Goal: Navigation & Orientation: Find specific page/section

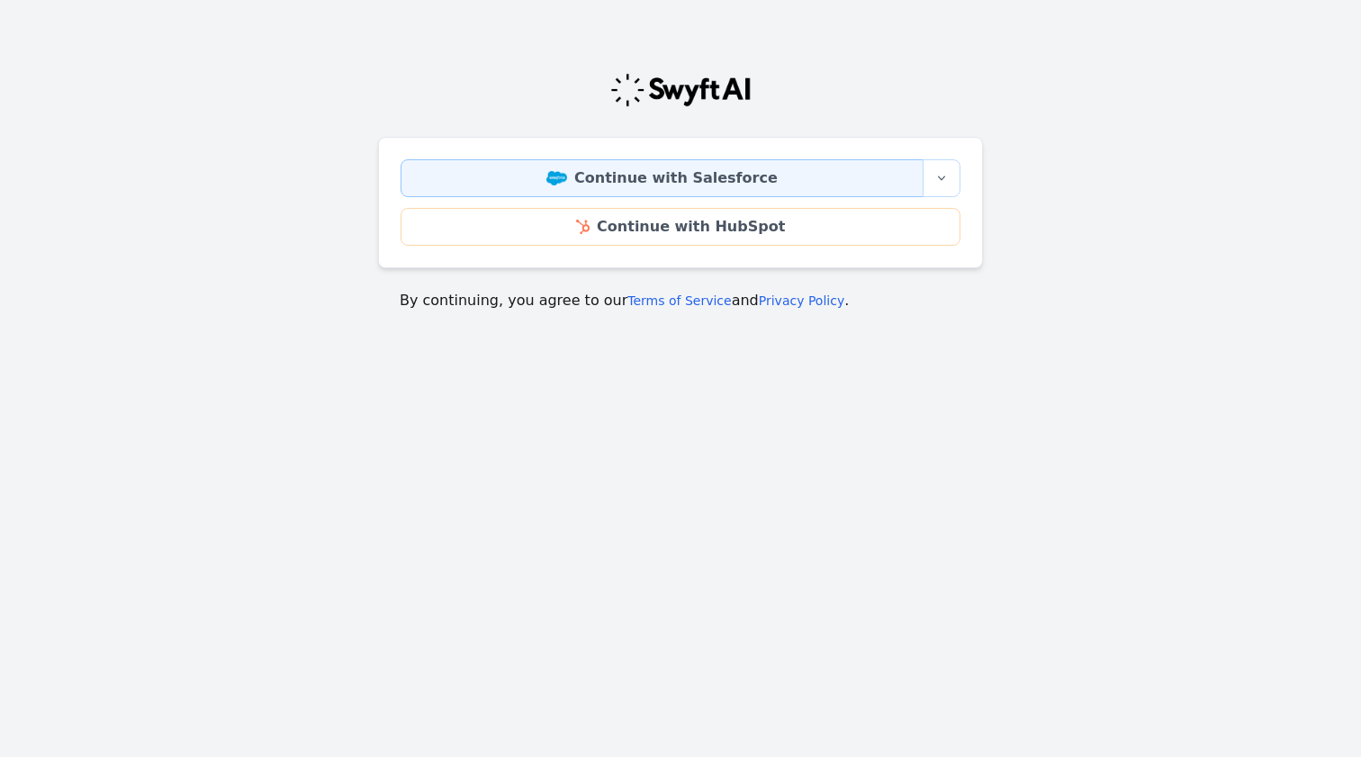
click at [731, 181] on link "Continue with Salesforce" at bounding box center [662, 178] width 523 height 38
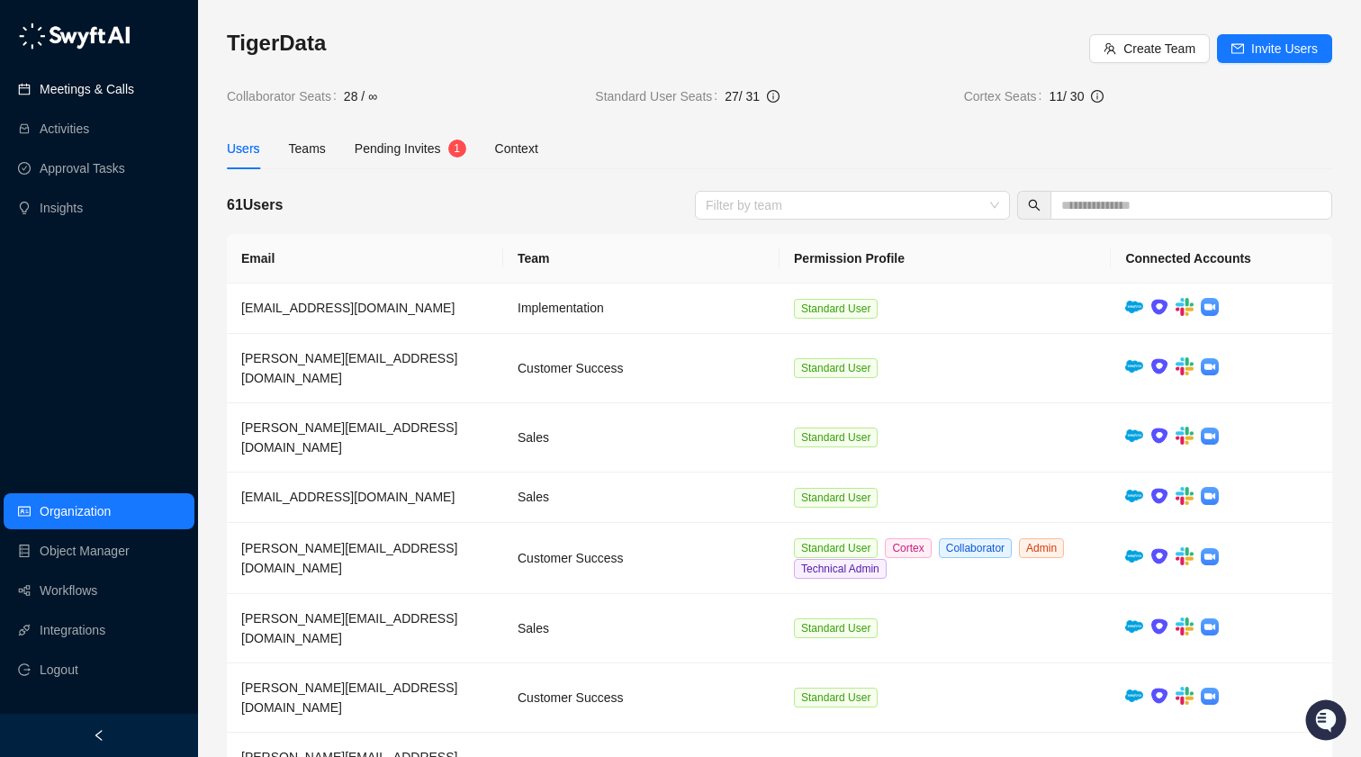
click at [105, 92] on link "Meetings & Calls" at bounding box center [87, 89] width 95 height 36
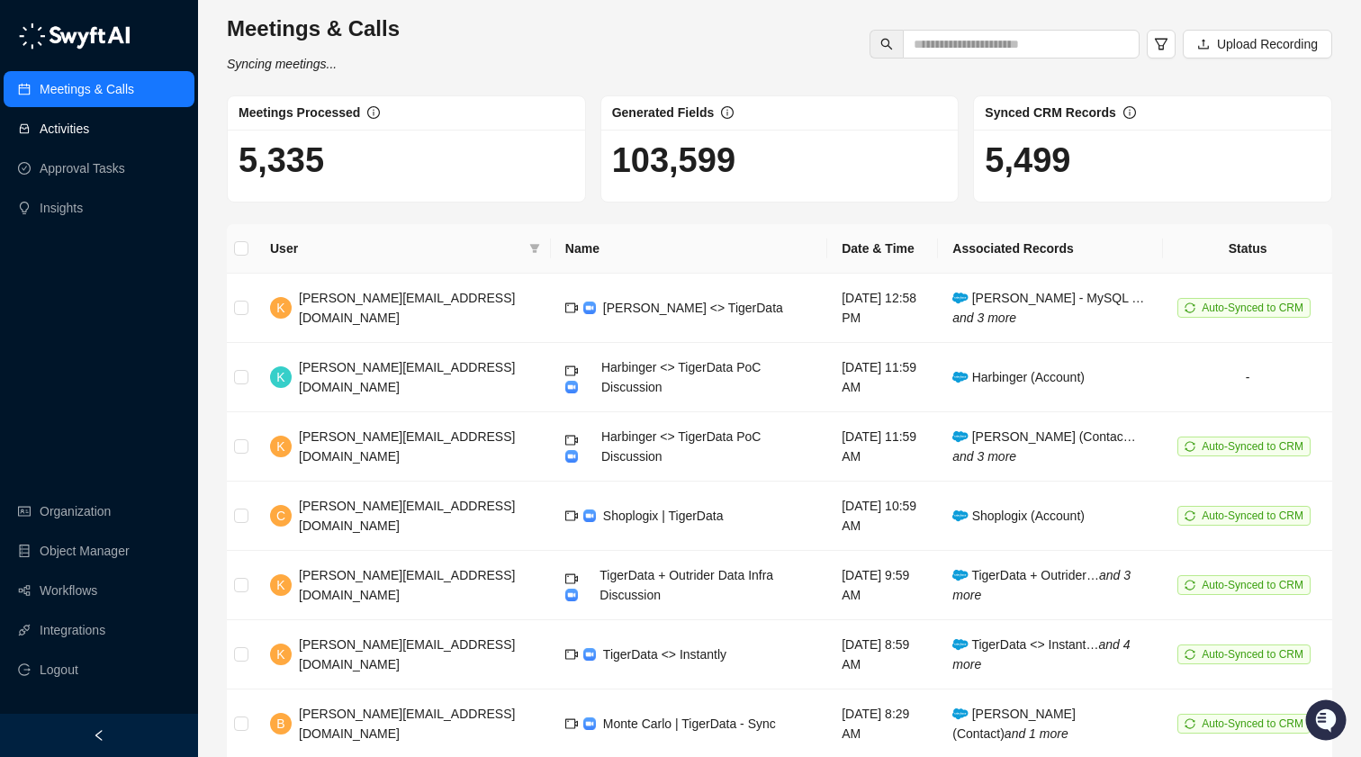
click at [89, 137] on link "Activities" at bounding box center [65, 129] width 50 height 36
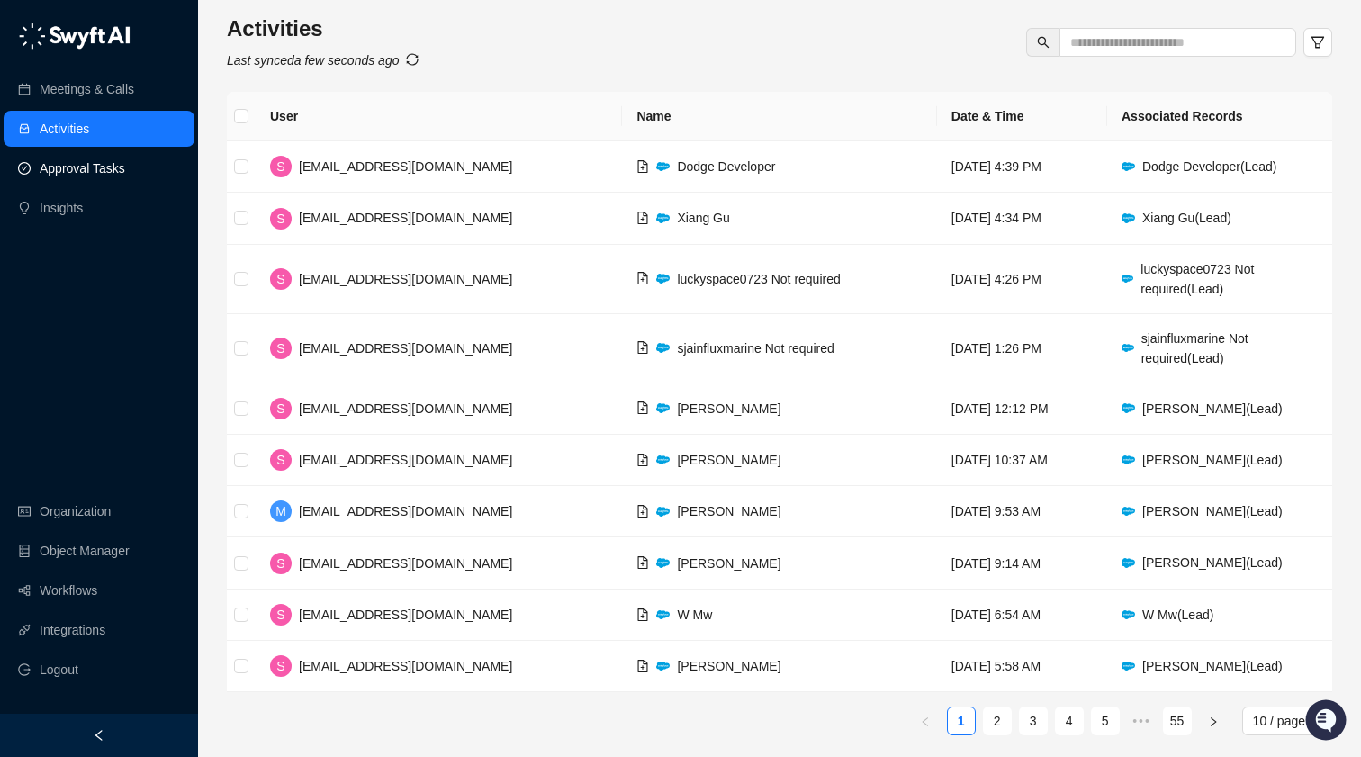
click at [100, 173] on link "Approval Tasks" at bounding box center [83, 168] width 86 height 36
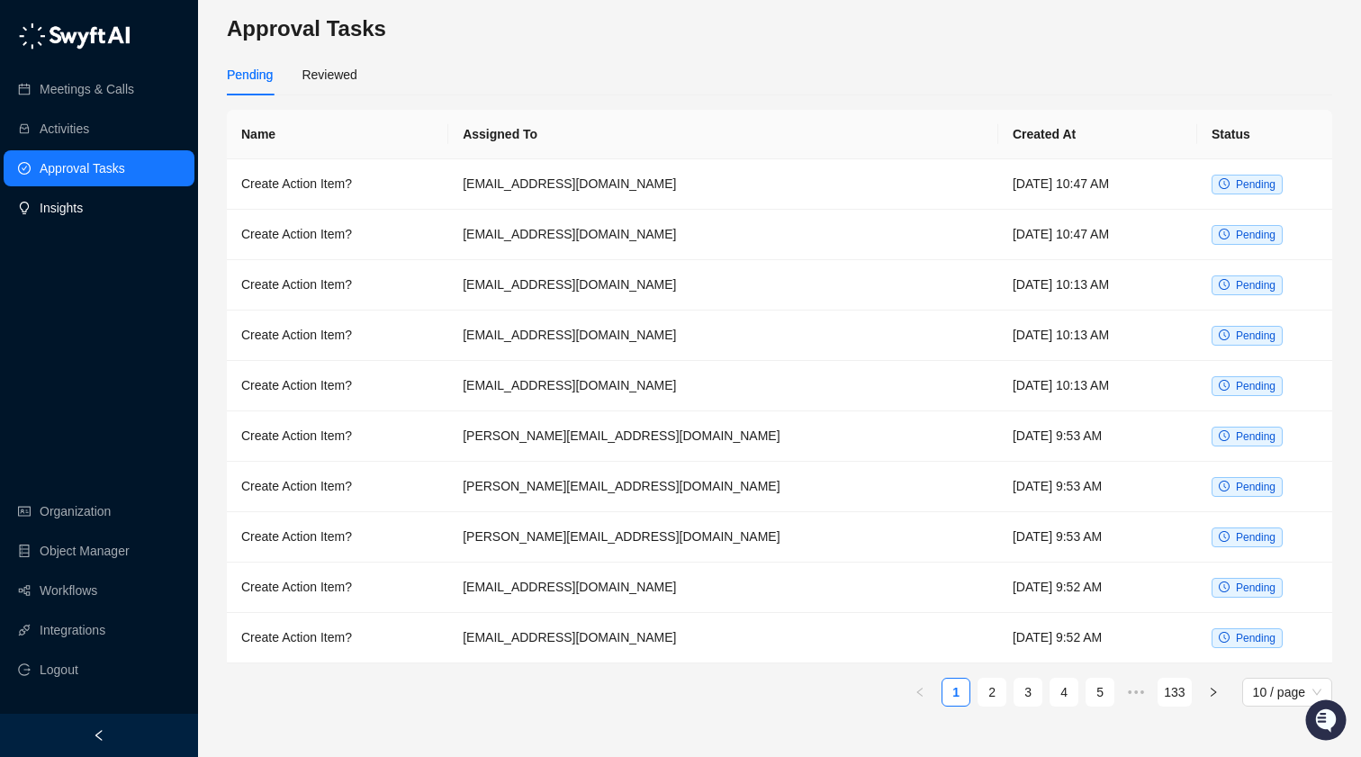
click at [83, 215] on link "Insights" at bounding box center [61, 208] width 43 height 36
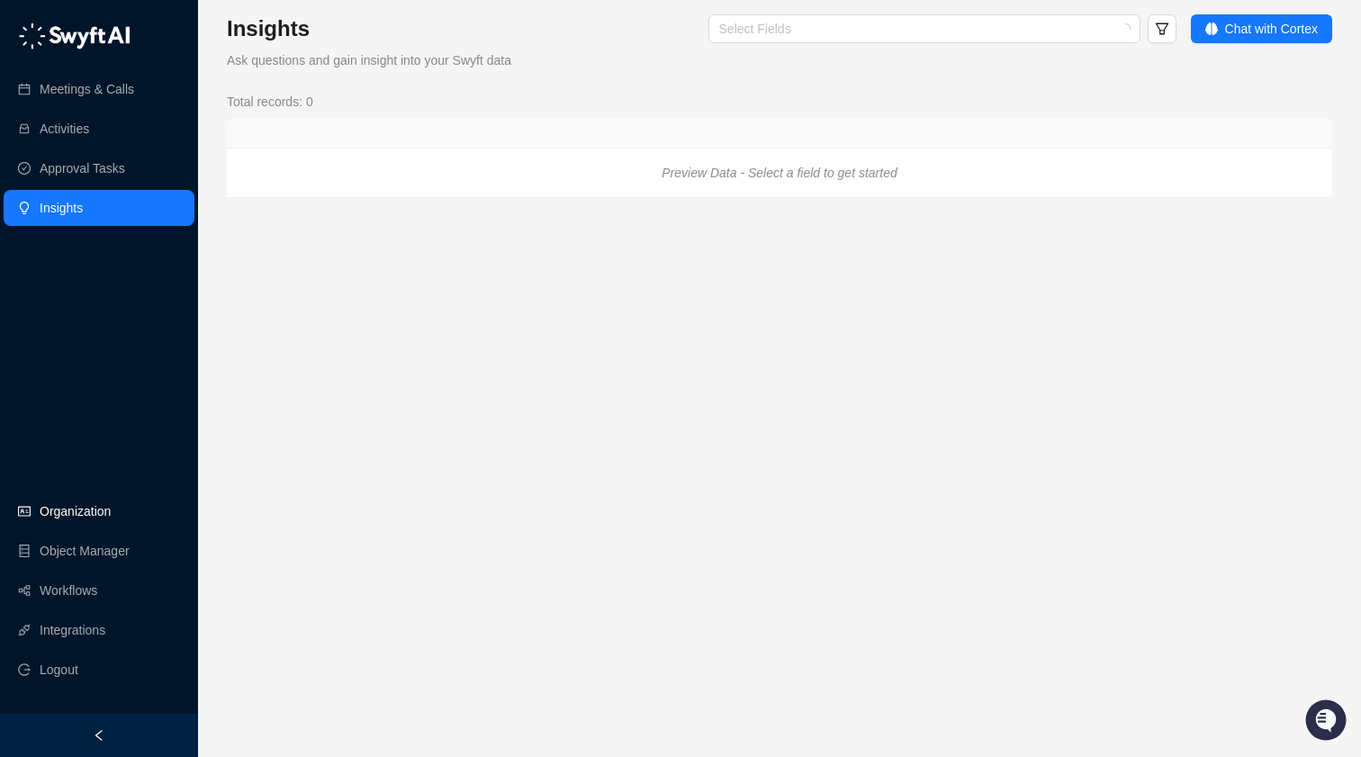
click at [111, 515] on link "Organization" at bounding box center [75, 511] width 71 height 36
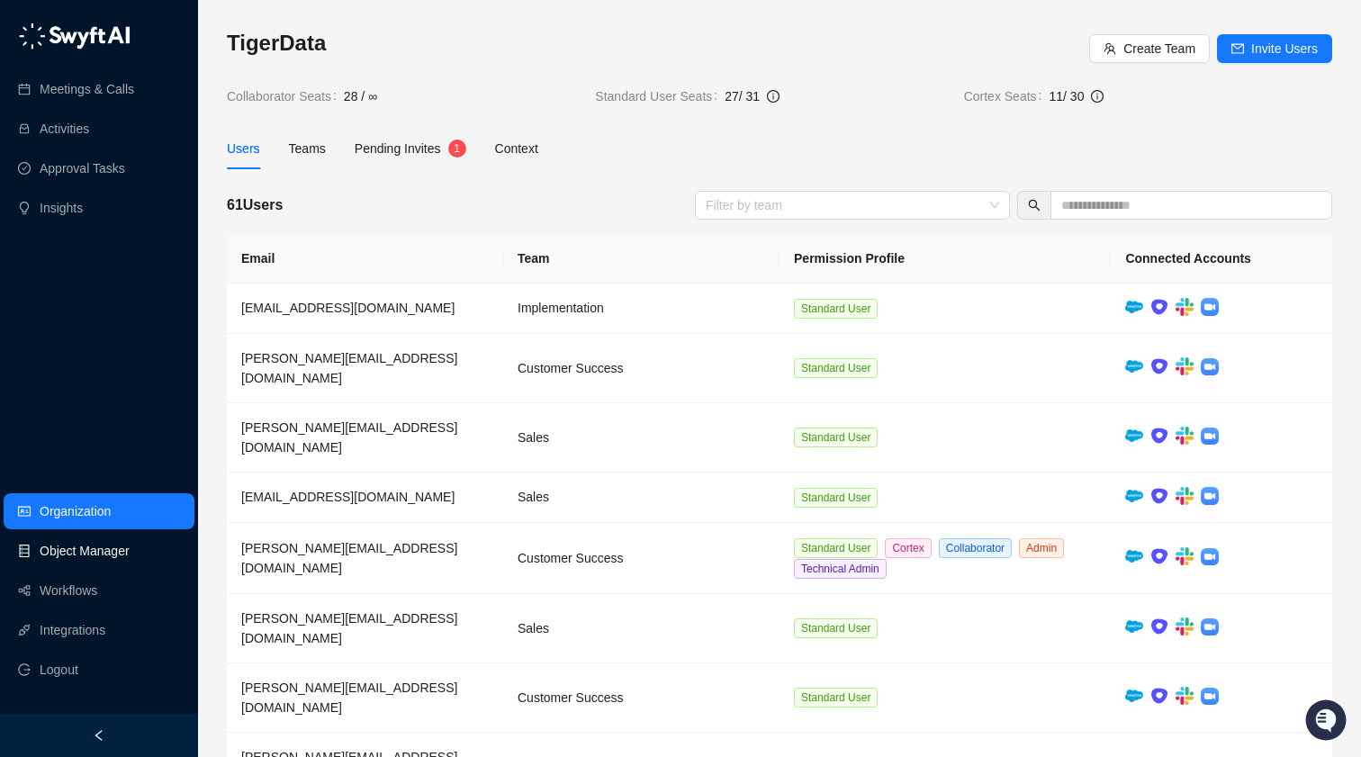
click at [112, 555] on link "Object Manager" at bounding box center [85, 551] width 90 height 36
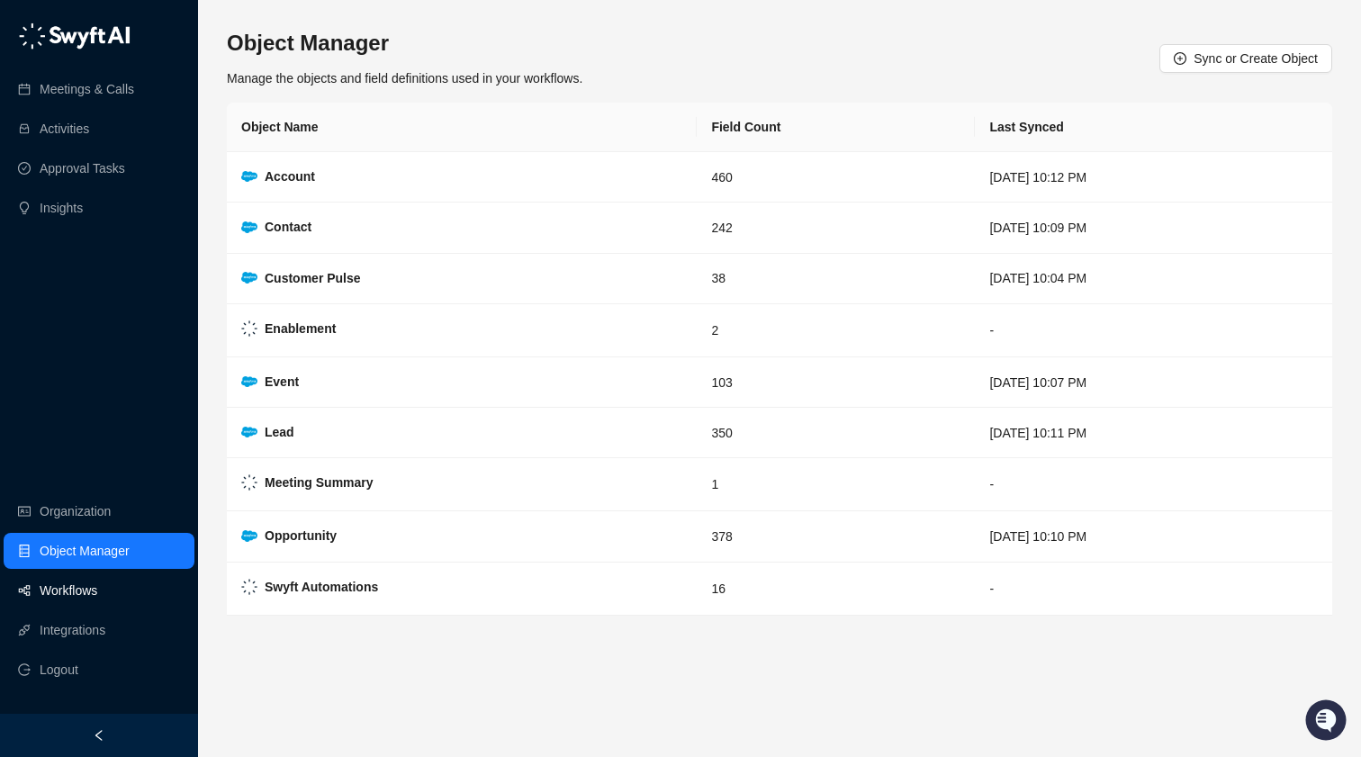
click at [97, 596] on link "Workflows" at bounding box center [69, 591] width 58 height 36
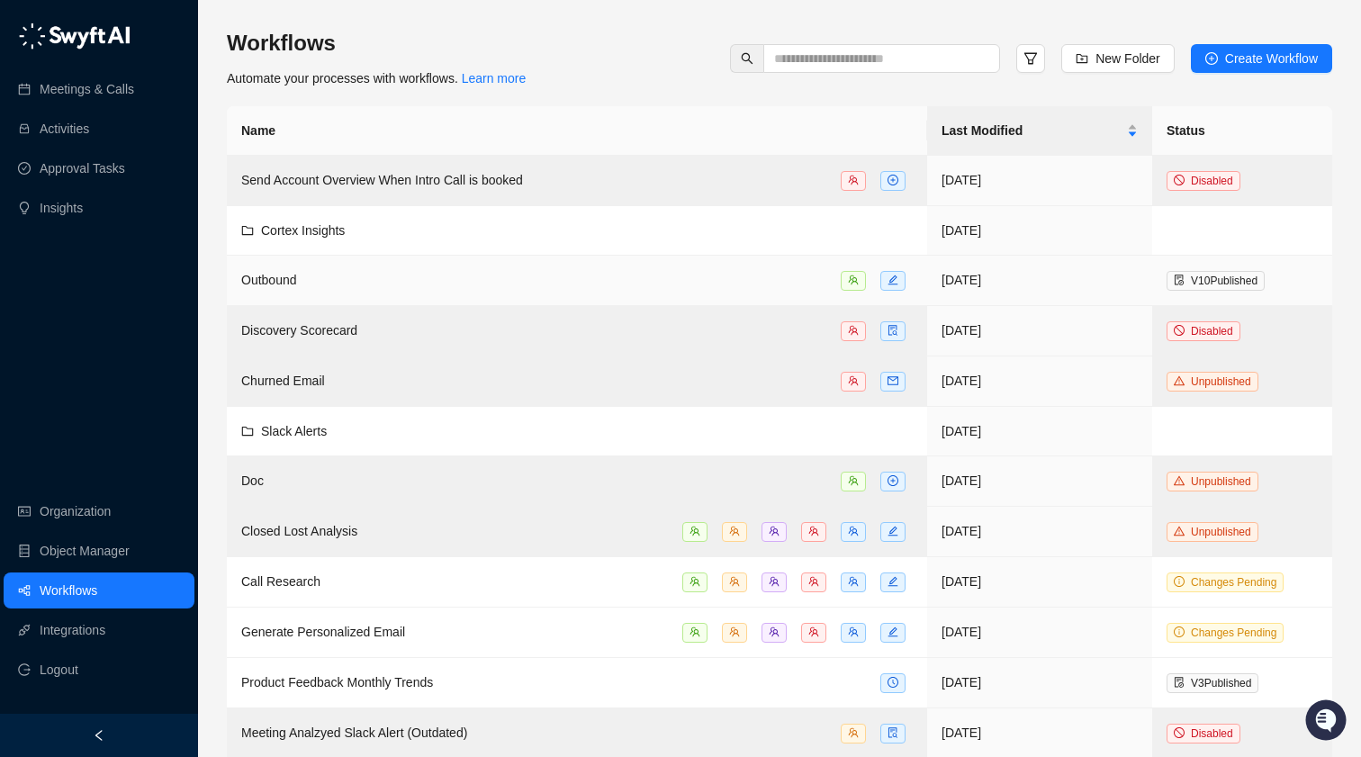
click at [293, 286] on span "Outbound" at bounding box center [269, 280] width 56 height 14
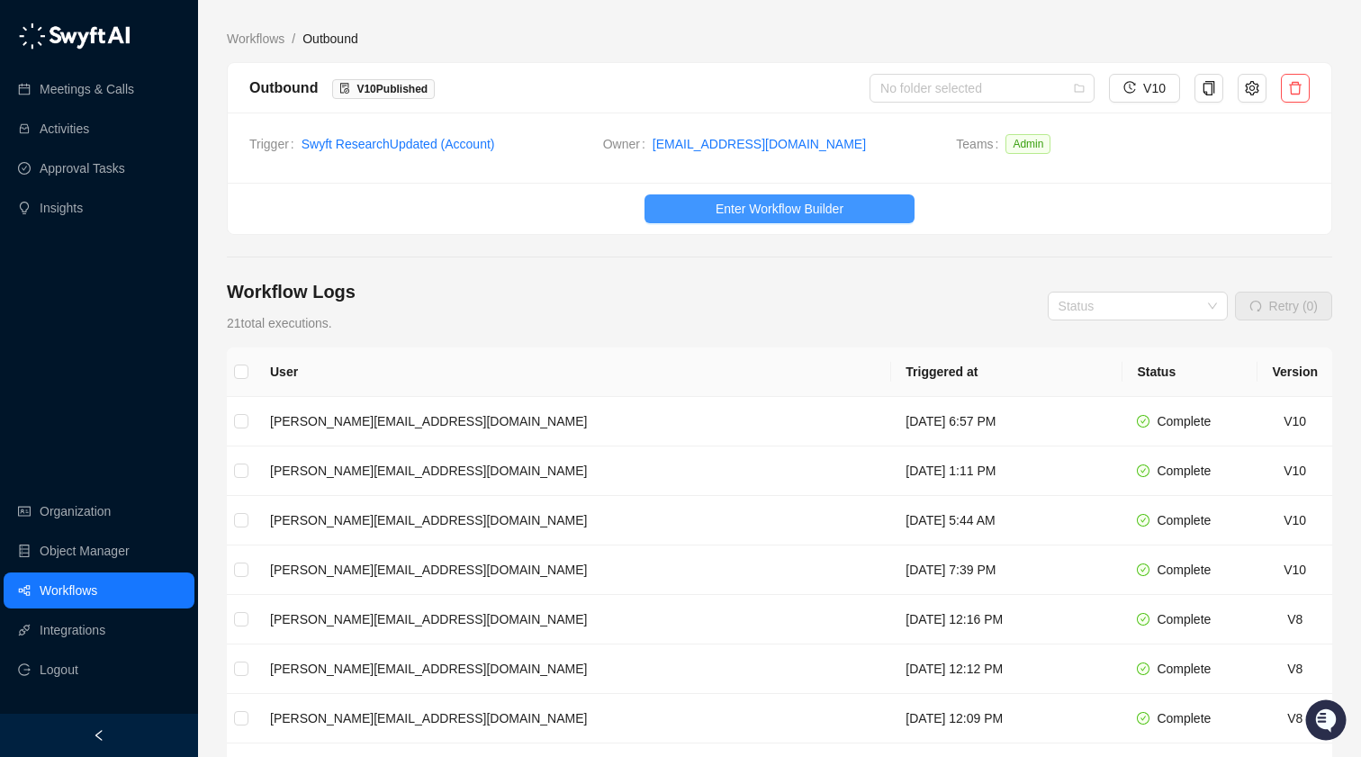
click at [756, 217] on span "Enter Workflow Builder" at bounding box center [780, 209] width 128 height 20
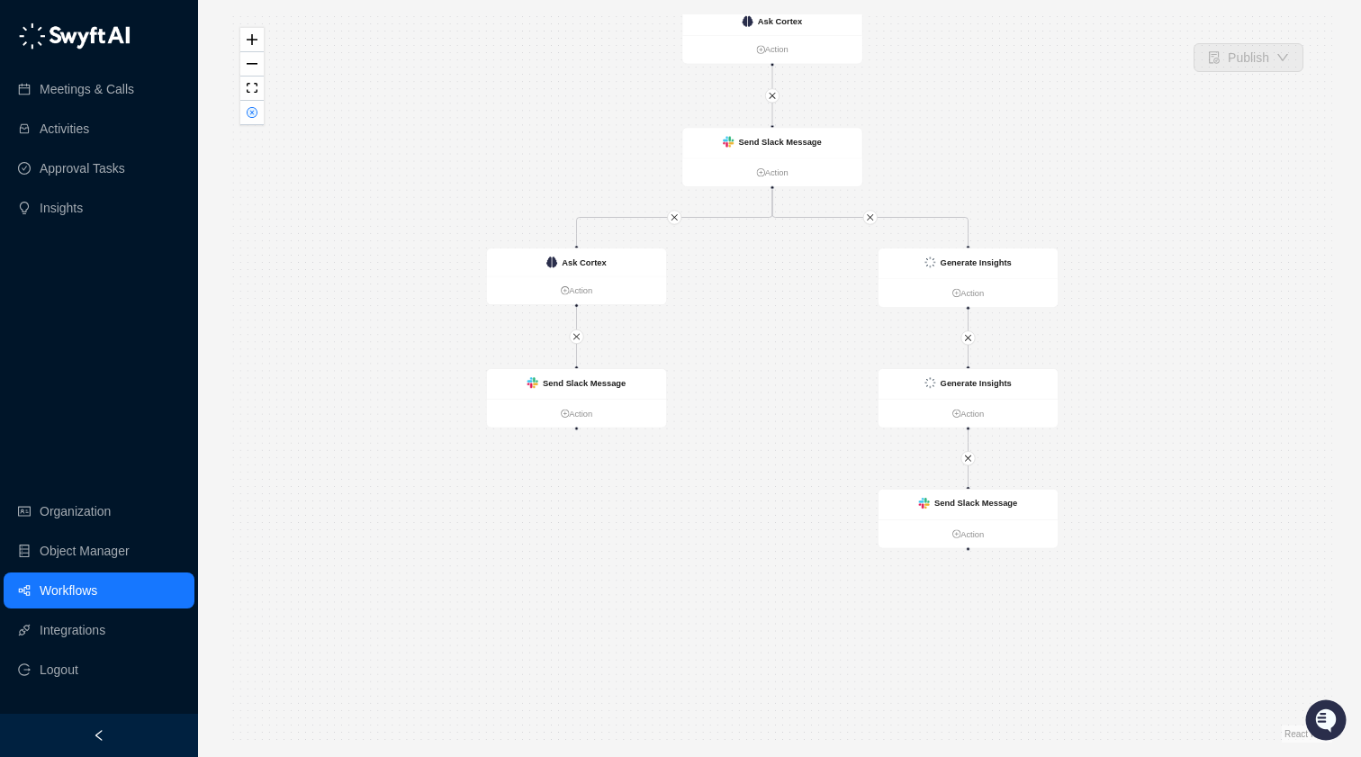
drag, startPoint x: 529, startPoint y: 312, endPoint x: 554, endPoint y: 178, distance: 136.3
click at [554, 178] on div "Send Slack Message Action Send Slack Message Action CRM Record Updated Action G…" at bounding box center [780, 378] width 1106 height 728
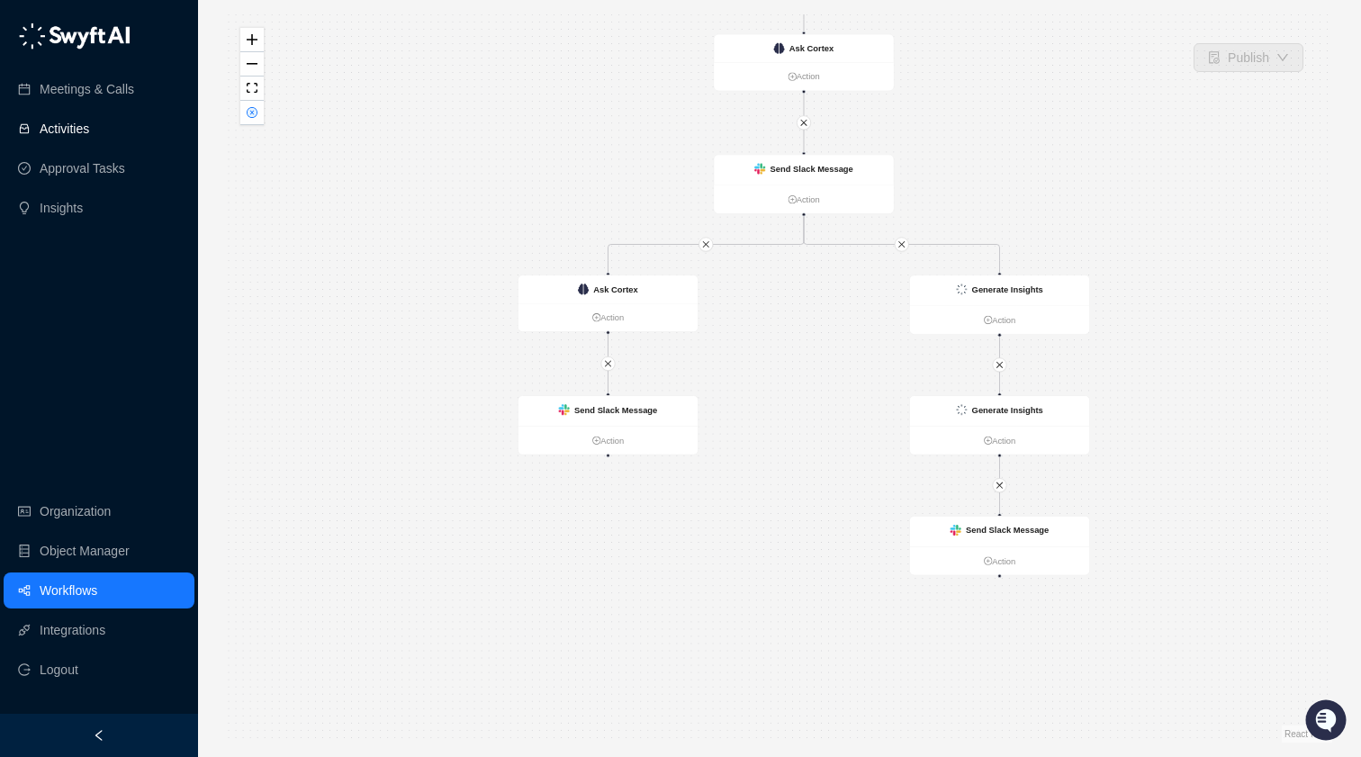
click at [89, 131] on link "Activities" at bounding box center [65, 129] width 50 height 36
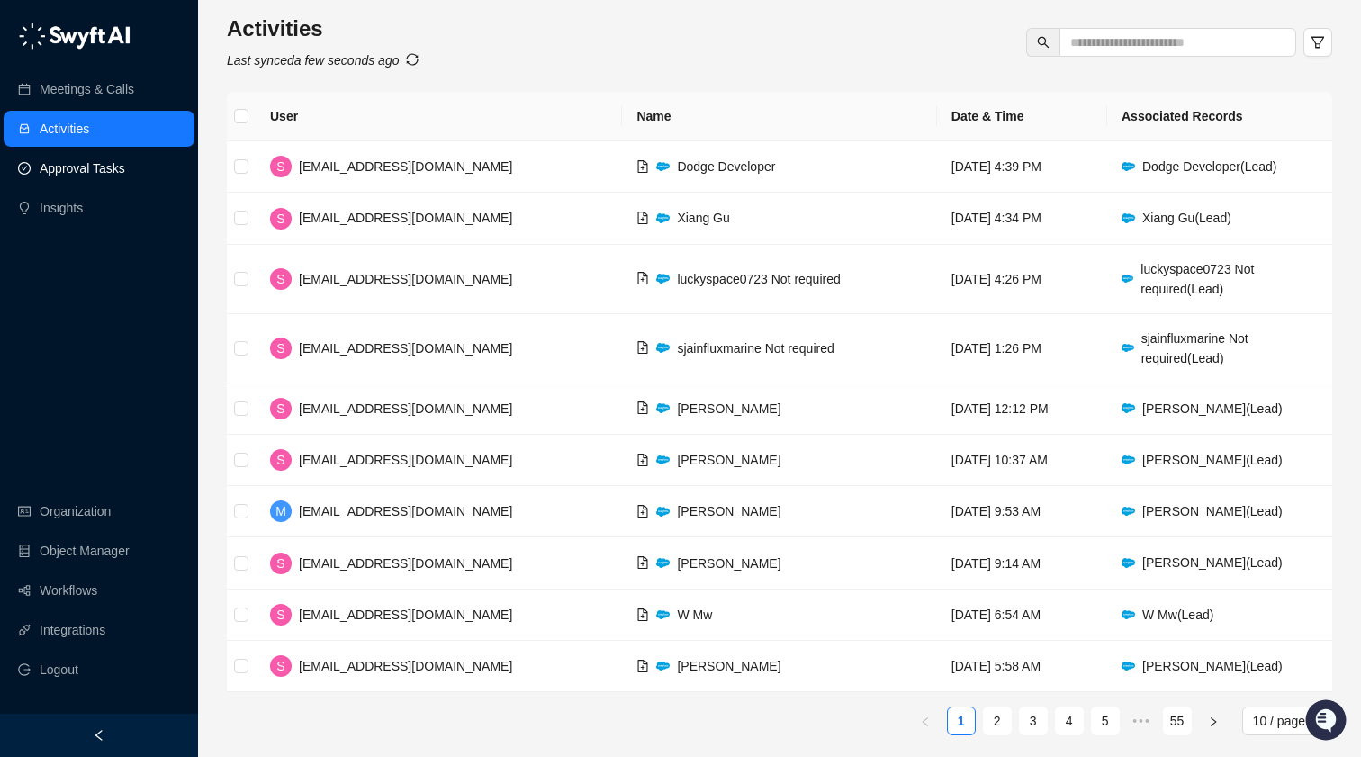
click at [124, 171] on link "Approval Tasks" at bounding box center [83, 168] width 86 height 36
